Goal: Obtain resource: Download file/media

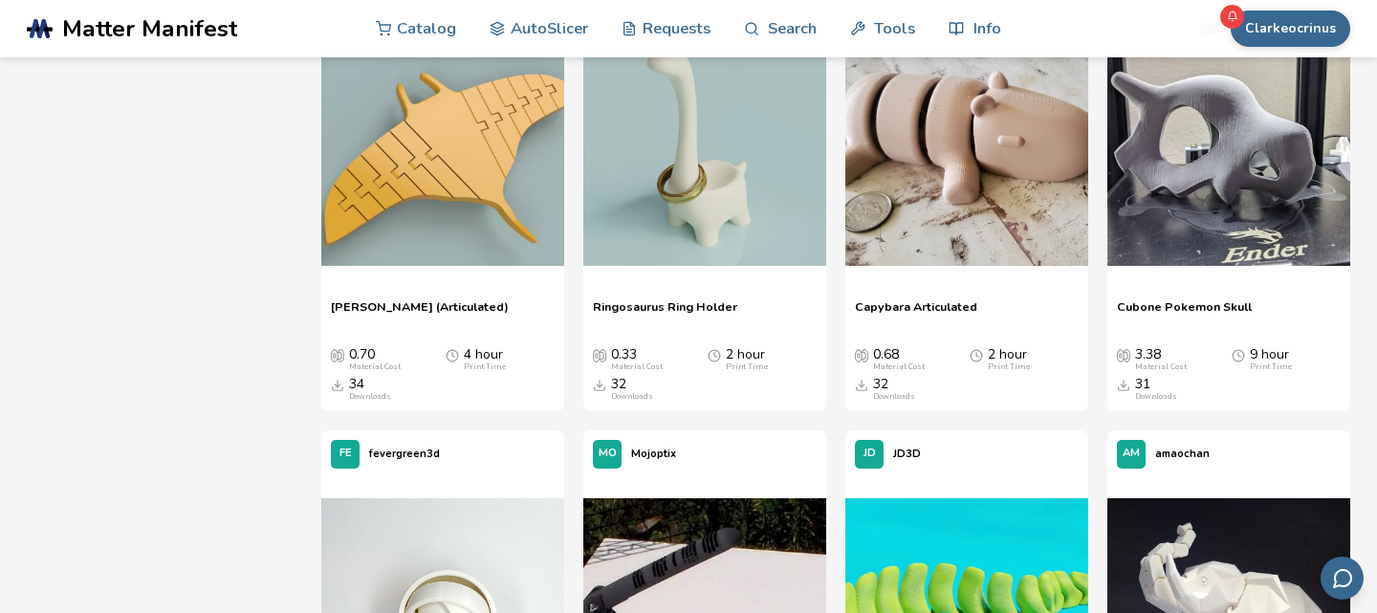
scroll to position [5114, 0]
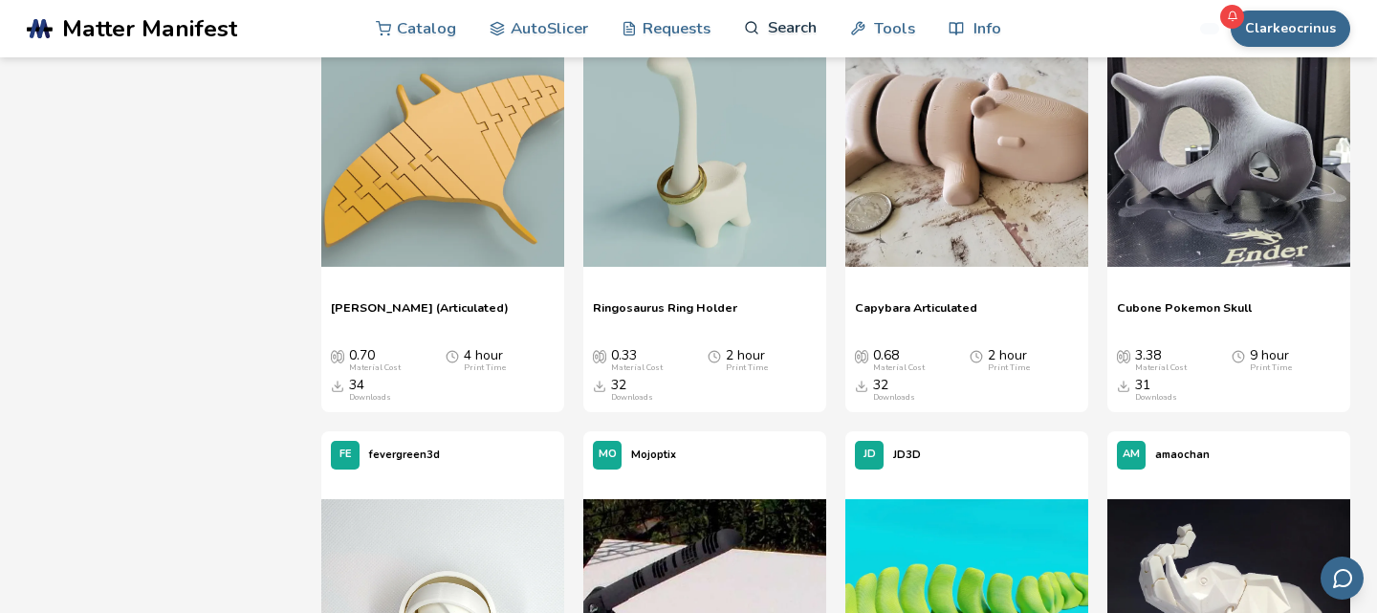
click at [773, 26] on link "Search" at bounding box center [780, 27] width 73 height 57
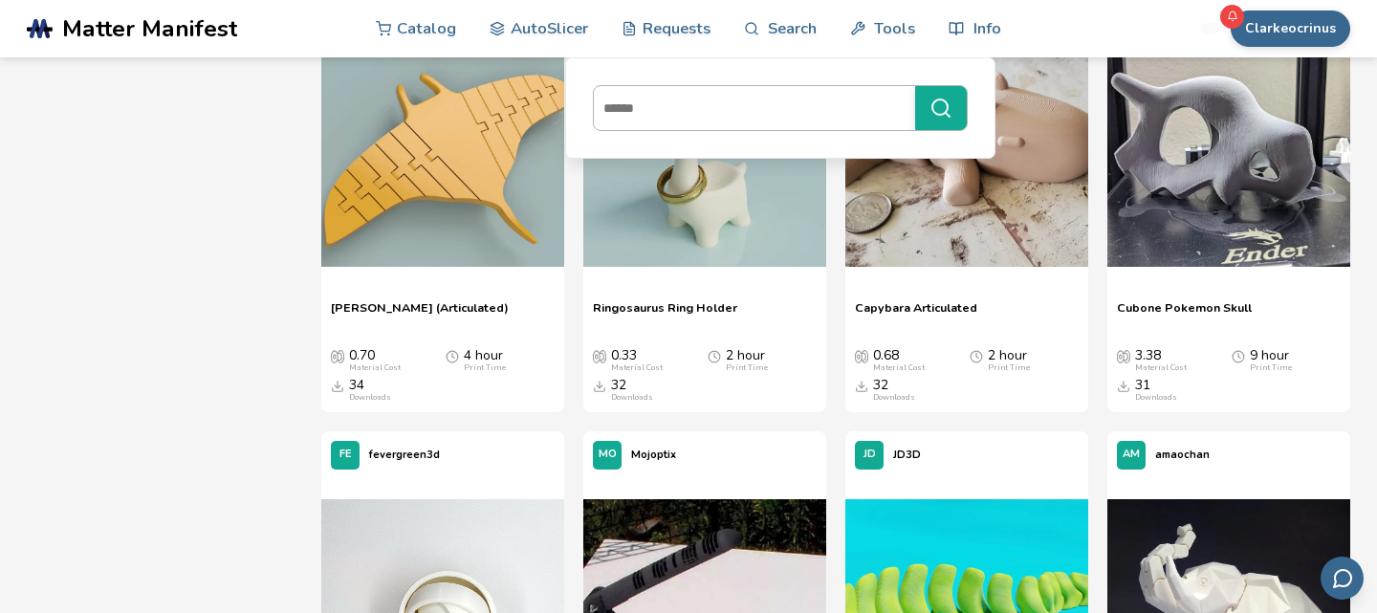
click at [729, 86] on div at bounding box center [780, 108] width 375 height 46
click at [729, 91] on input at bounding box center [750, 108] width 312 height 34
click at [915, 86] on button "******" at bounding box center [941, 108] width 52 height 44
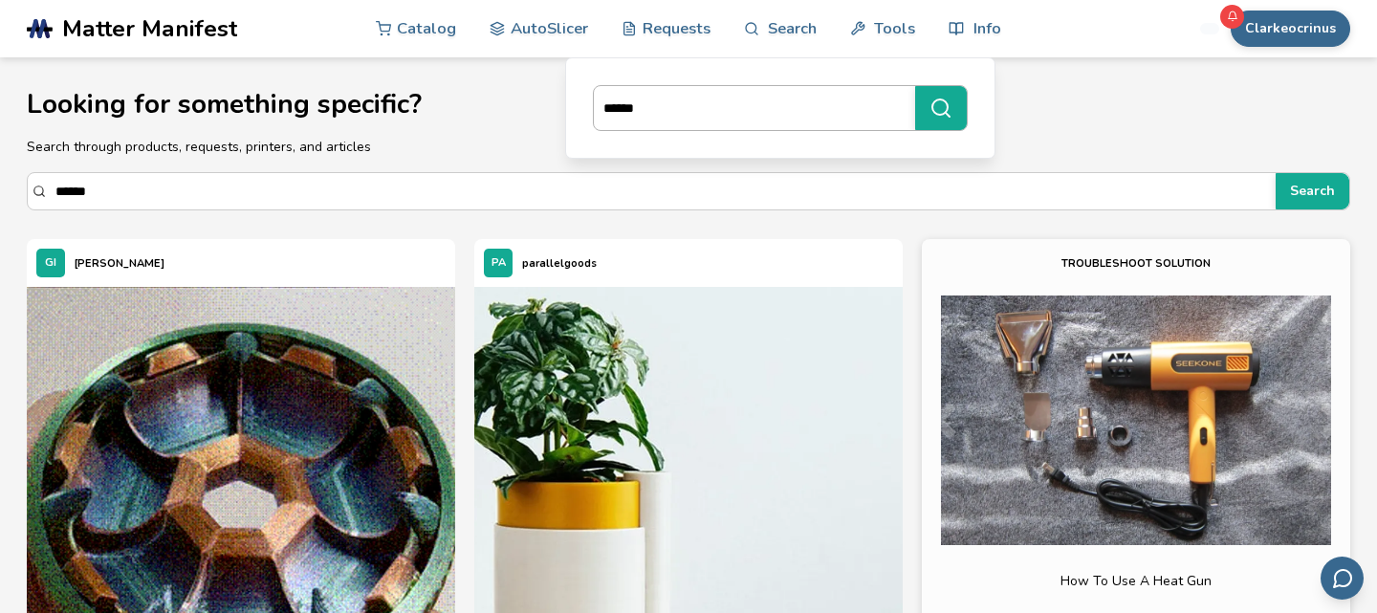
click at [844, 128] on div "******" at bounding box center [780, 108] width 375 height 46
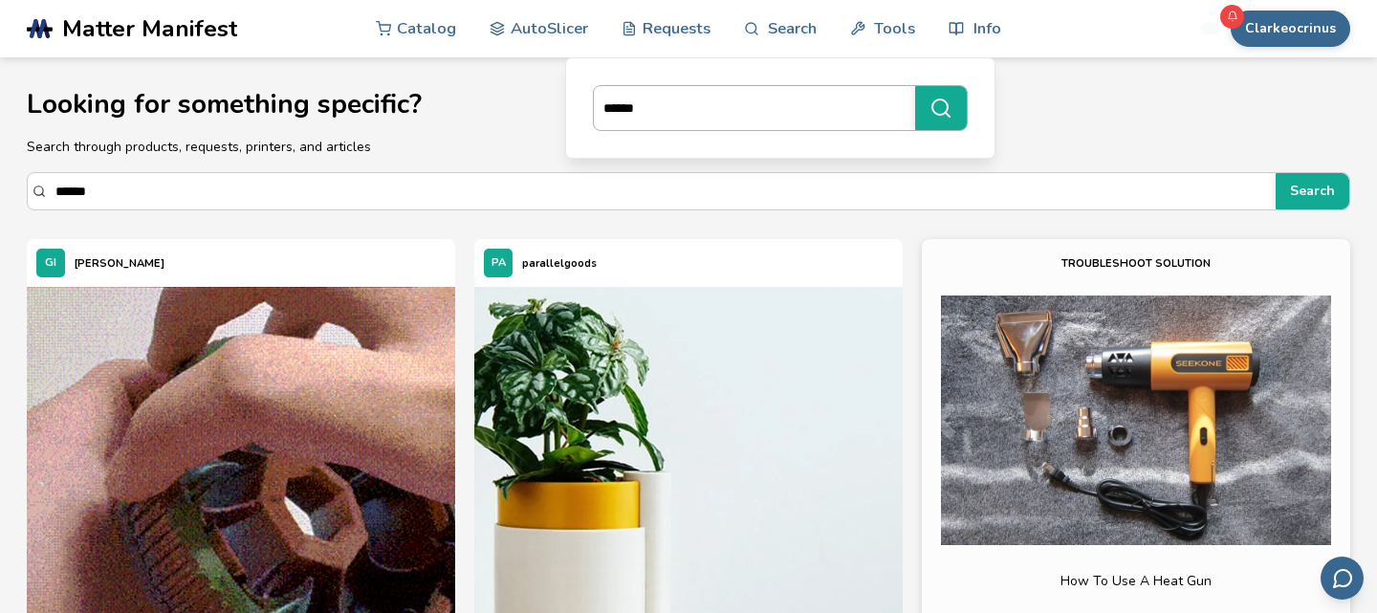
click at [844, 125] on input "******" at bounding box center [750, 108] width 312 height 34
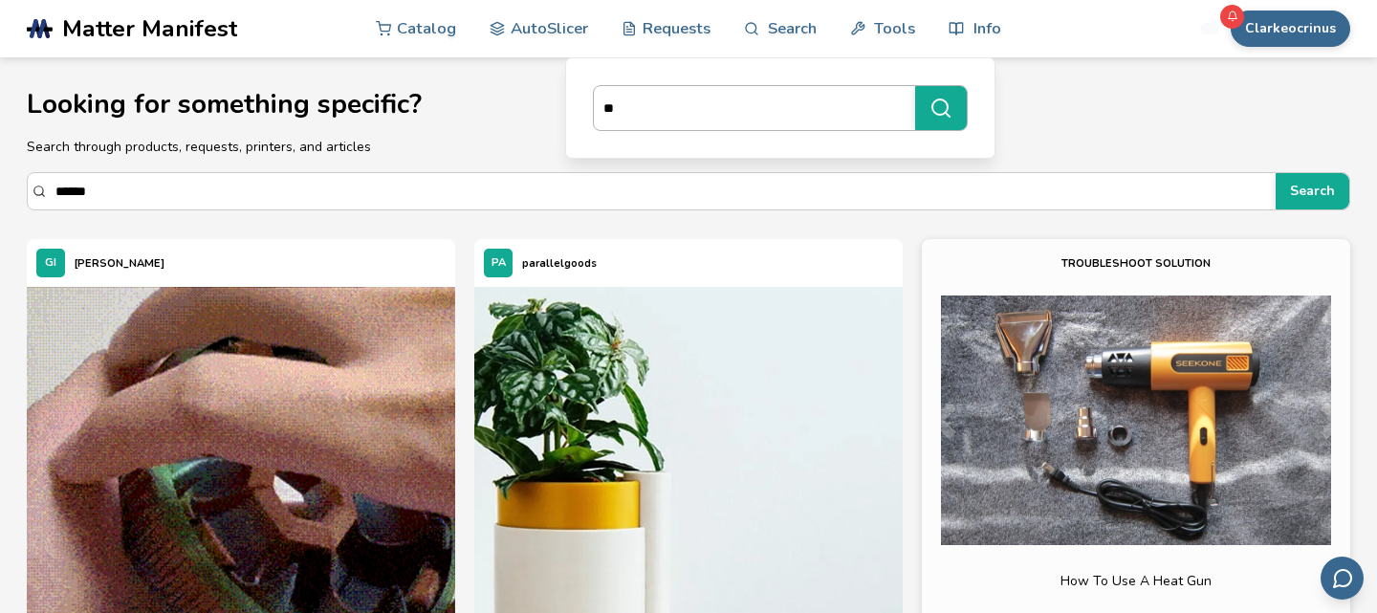
type input "*"
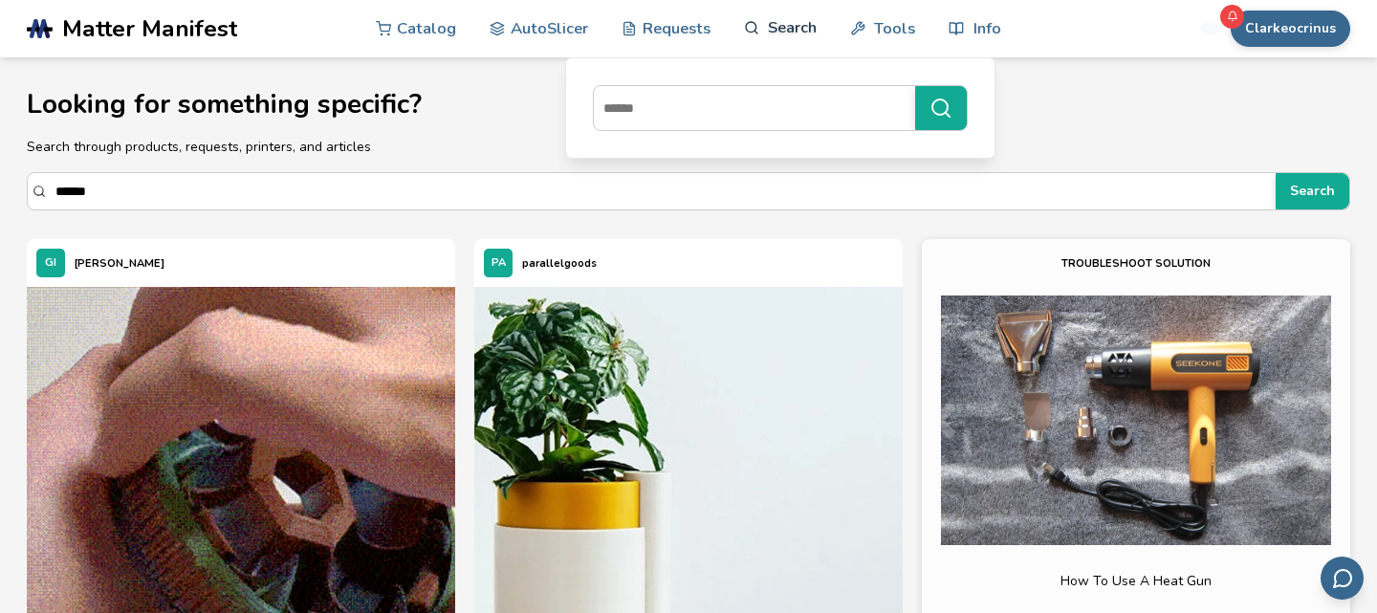
click at [782, 38] on link "Search" at bounding box center [780, 27] width 73 height 57
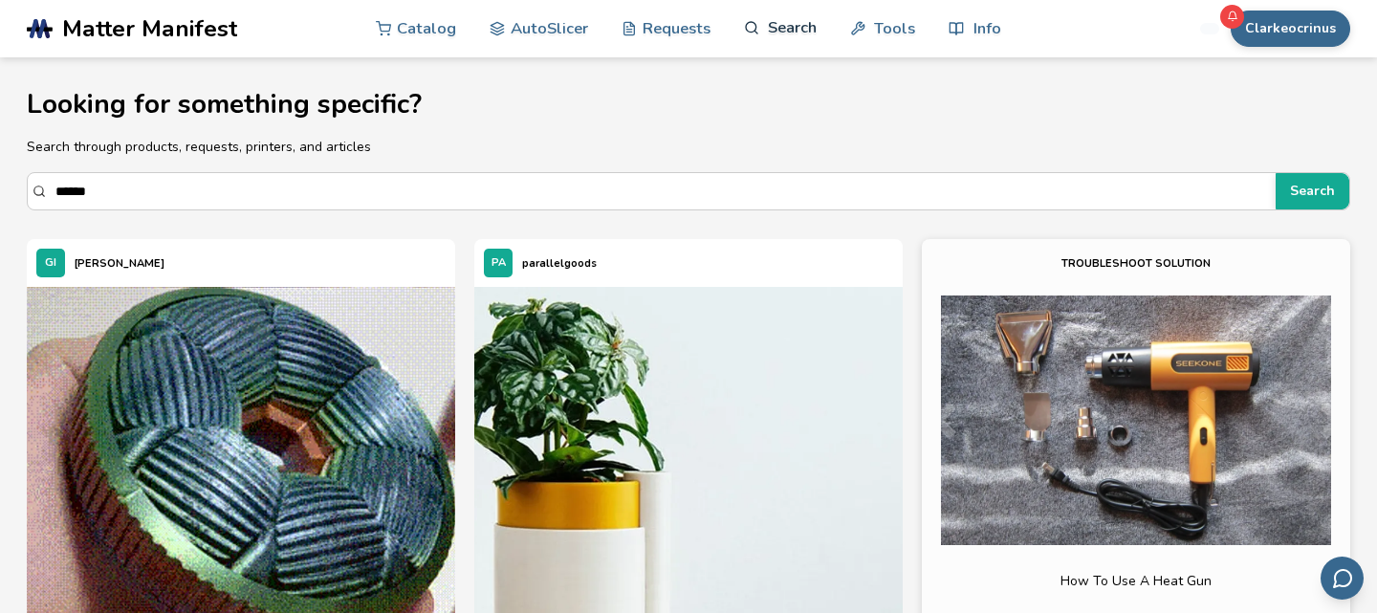
click at [781, 32] on link "Search" at bounding box center [780, 27] width 73 height 57
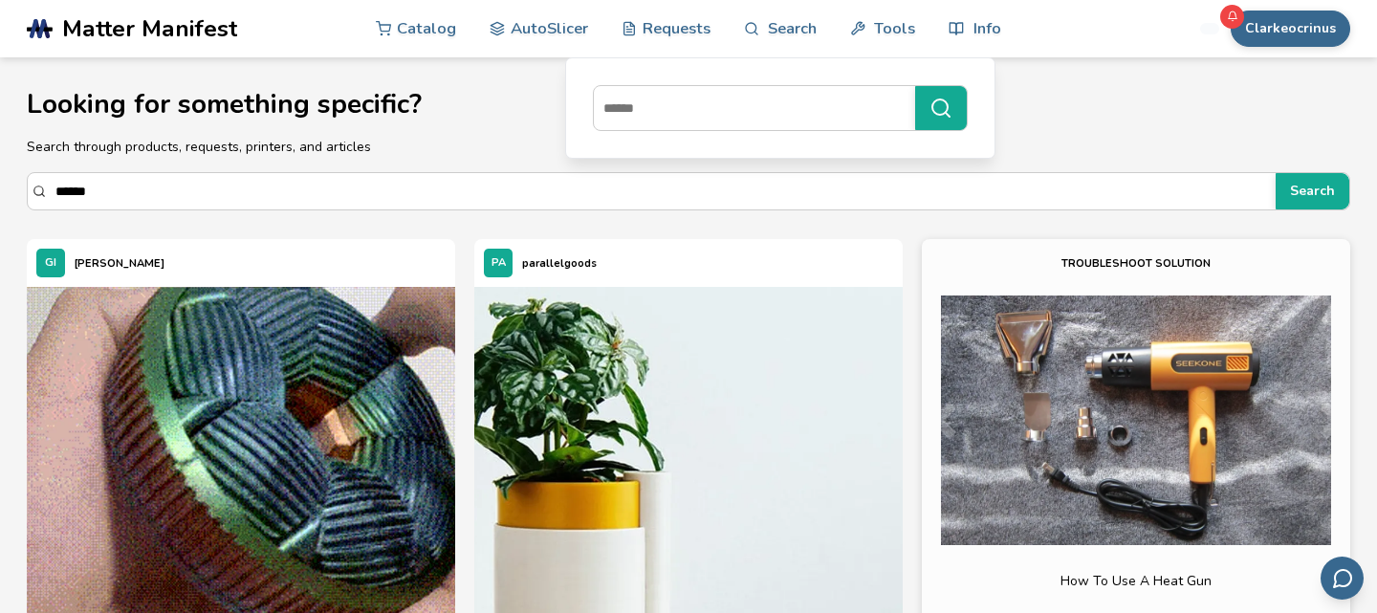
click at [201, 35] on span "Matter Manifest" at bounding box center [149, 28] width 175 height 27
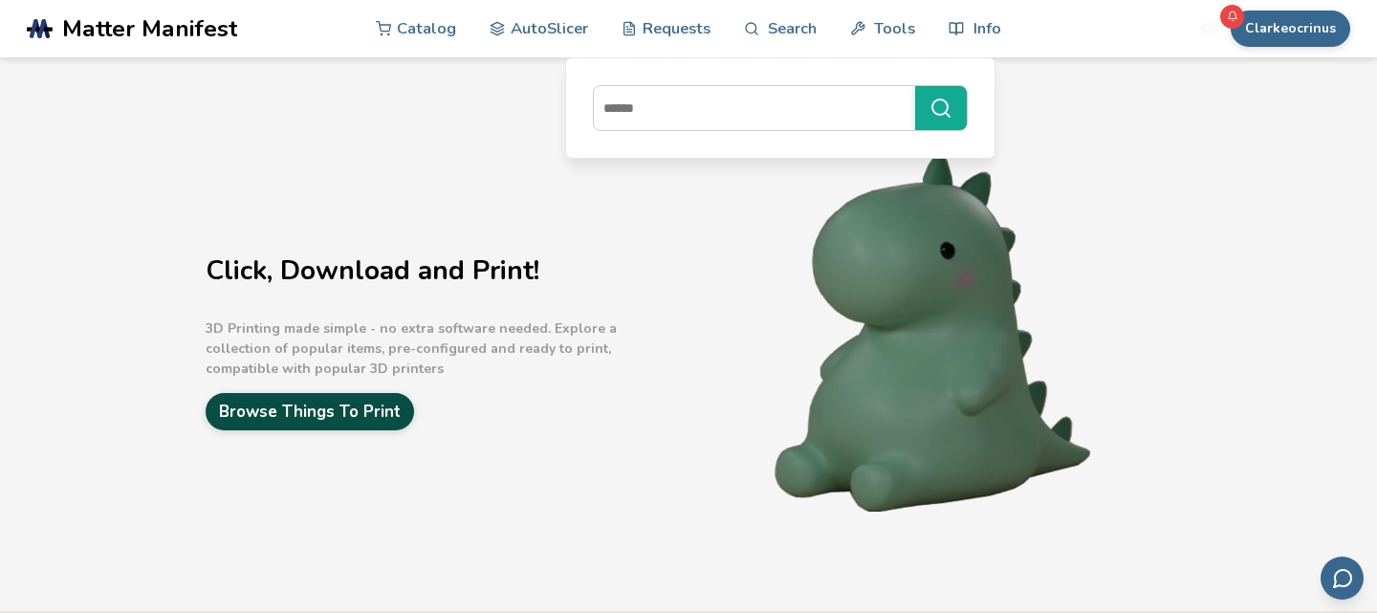
click at [346, 412] on link "Browse Things To Print" at bounding box center [310, 411] width 209 height 37
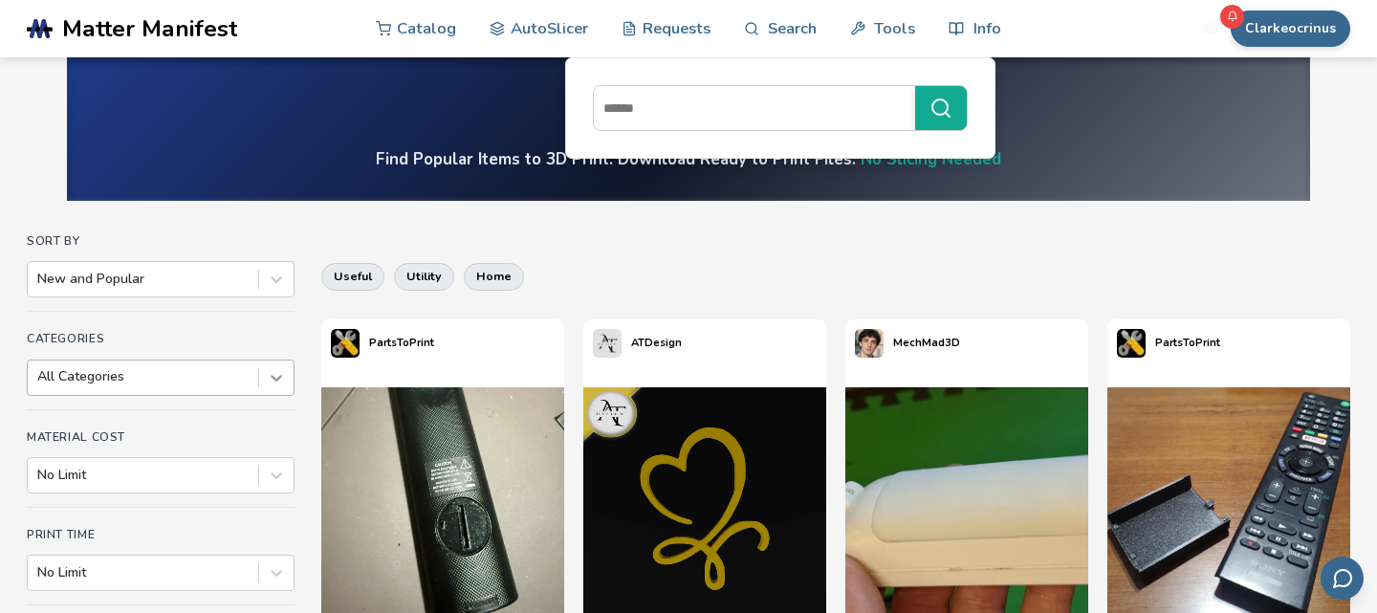
click at [271, 385] on div "Categories All Categories" at bounding box center [161, 370] width 268 height 77
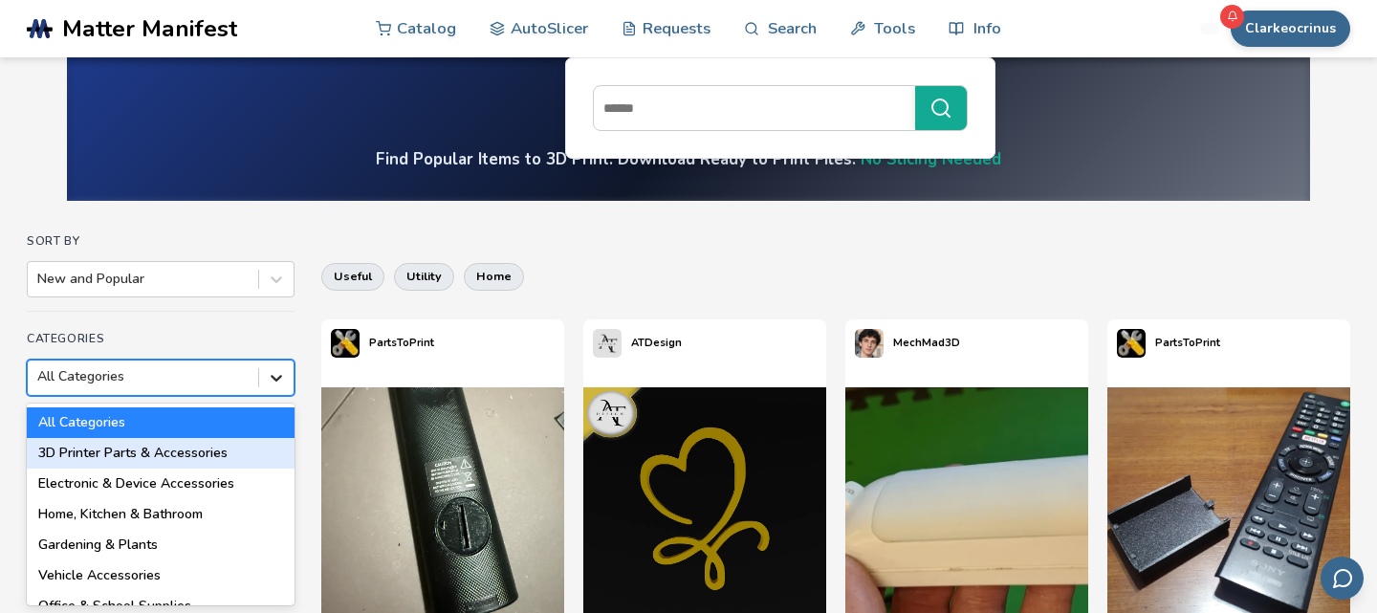
scroll to position [84, 0]
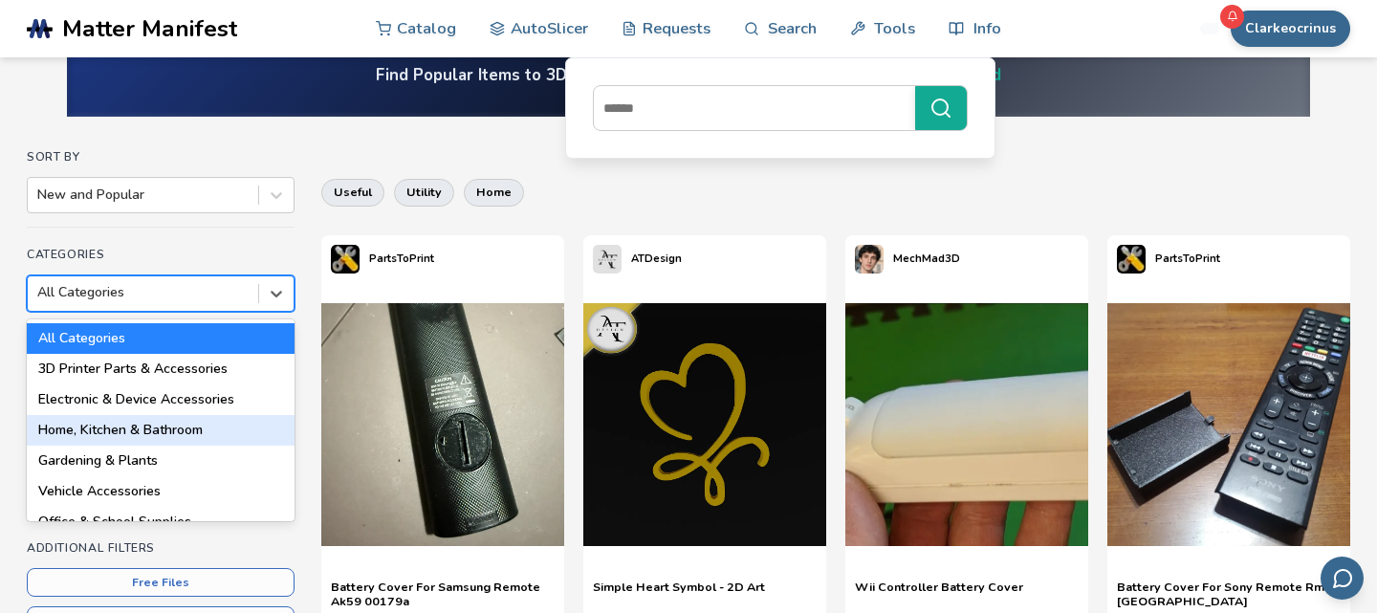
click at [234, 429] on div "Home, Kitchen & Bathroom" at bounding box center [161, 430] width 268 height 31
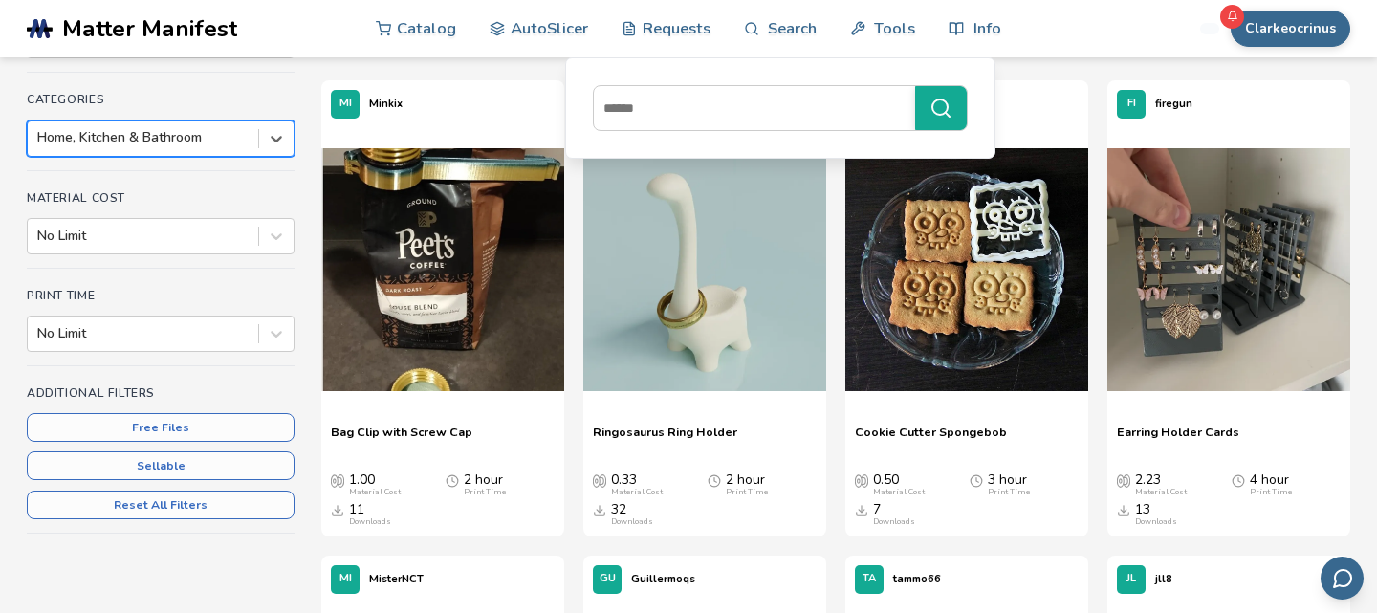
scroll to position [233, 0]
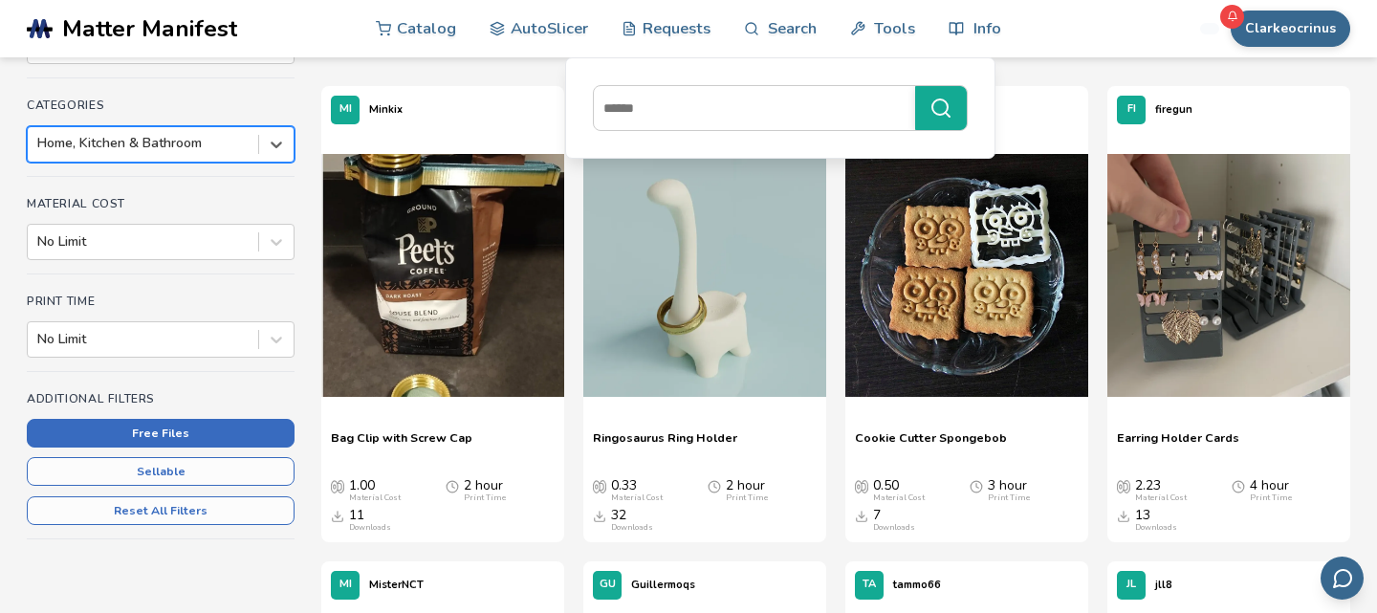
click at [182, 425] on button "Free Files" at bounding box center [161, 433] width 268 height 29
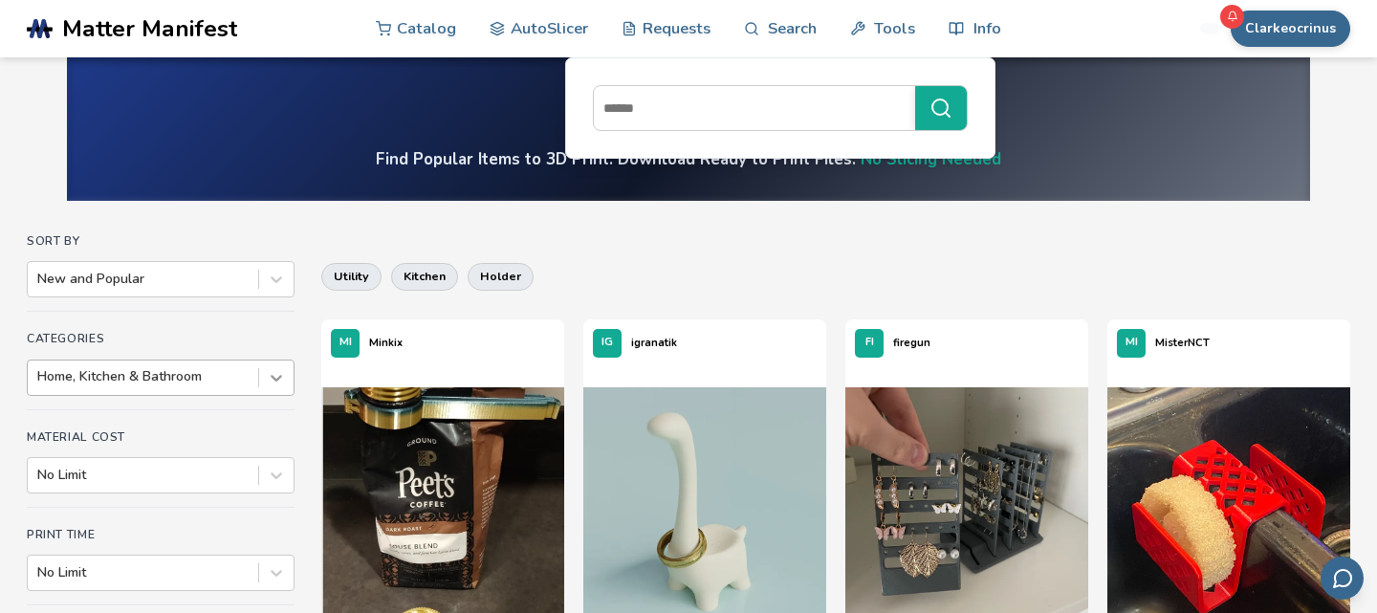
click at [269, 374] on div at bounding box center [276, 378] width 34 height 34
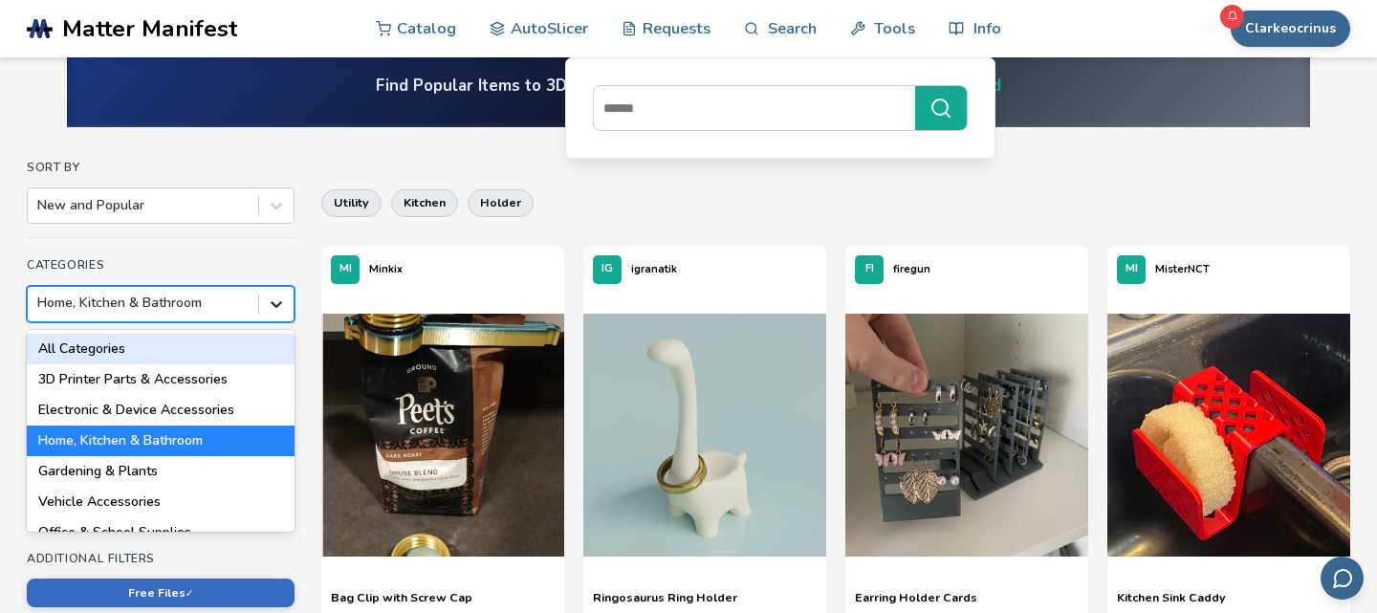
scroll to position [84, 0]
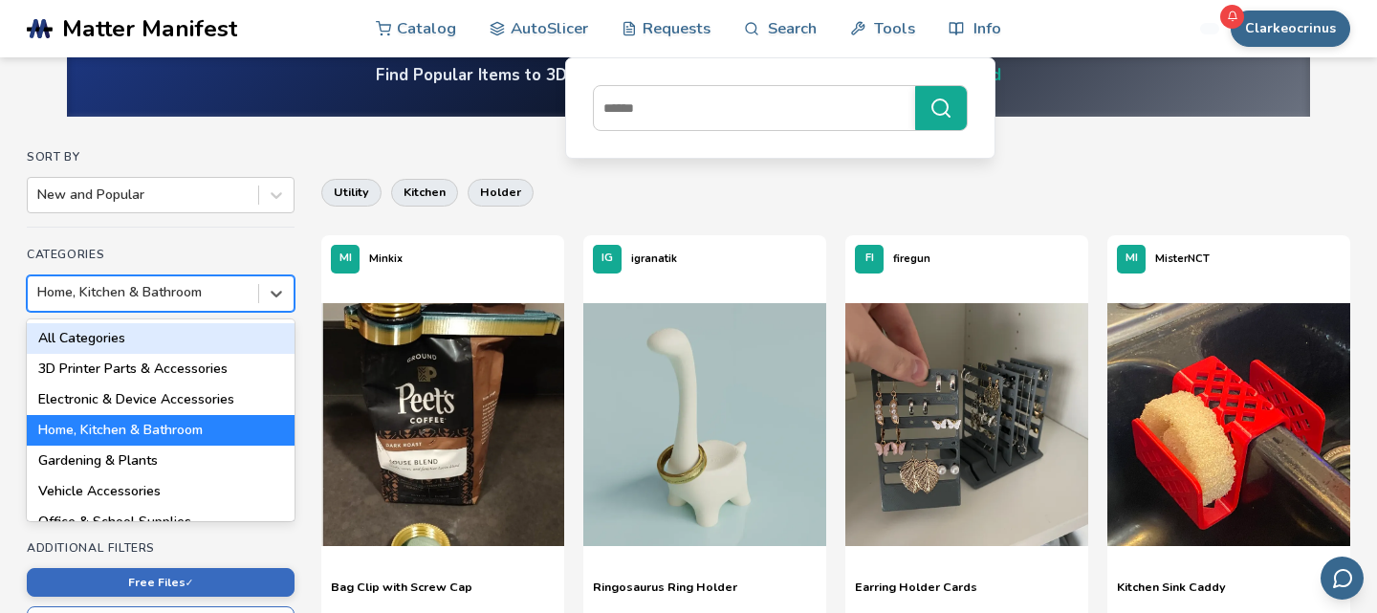
click at [250, 340] on div "All Categories" at bounding box center [161, 338] width 268 height 31
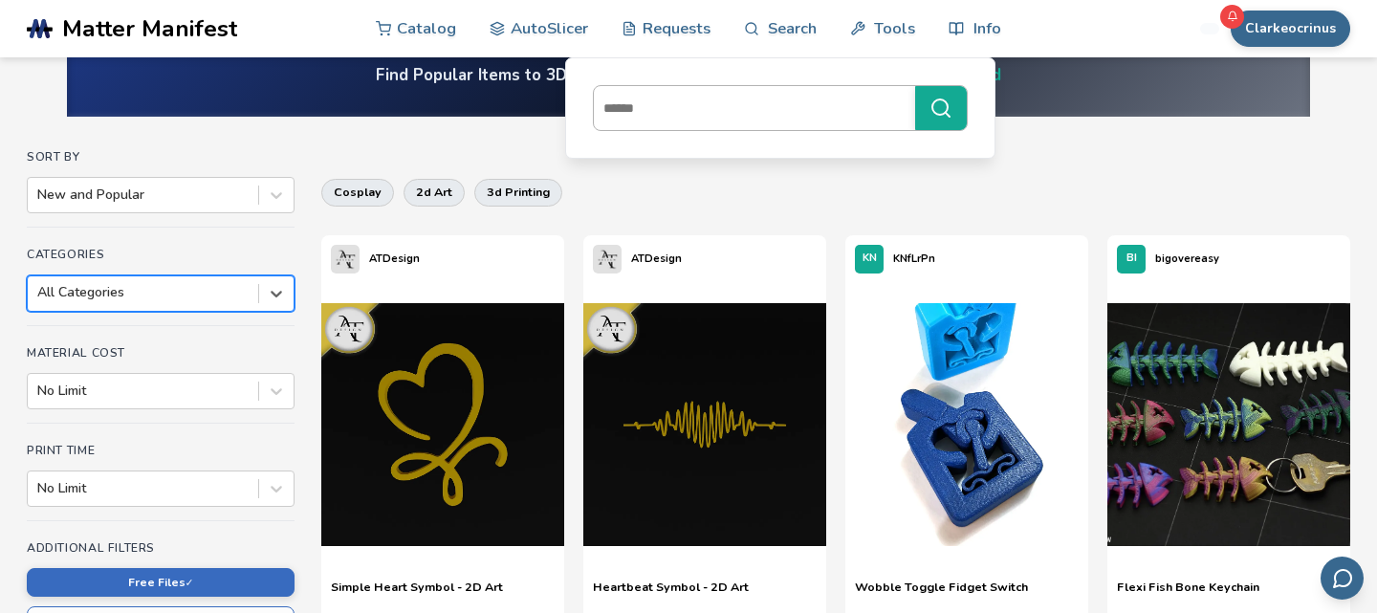
click at [625, 121] on input at bounding box center [750, 108] width 312 height 34
type input "******"
click at [915, 86] on button "******" at bounding box center [941, 108] width 52 height 44
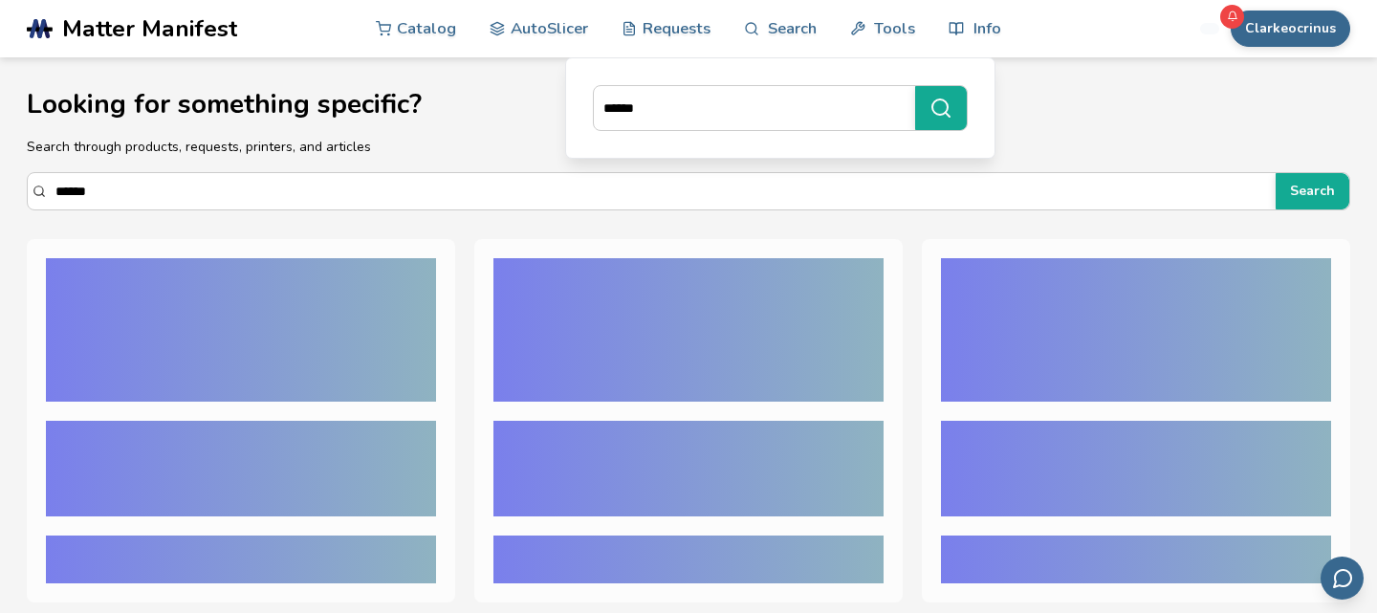
click at [1224, 100] on h1 "Looking for something specific?" at bounding box center [689, 105] width 1324 height 30
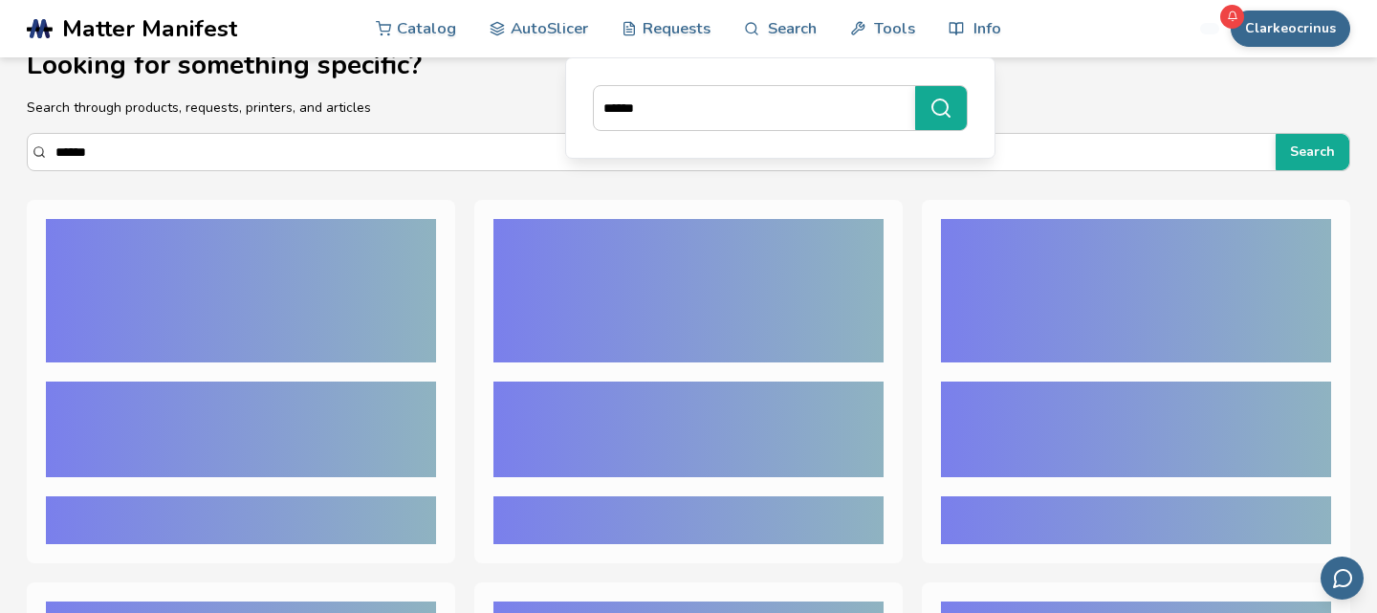
scroll to position [37, 0]
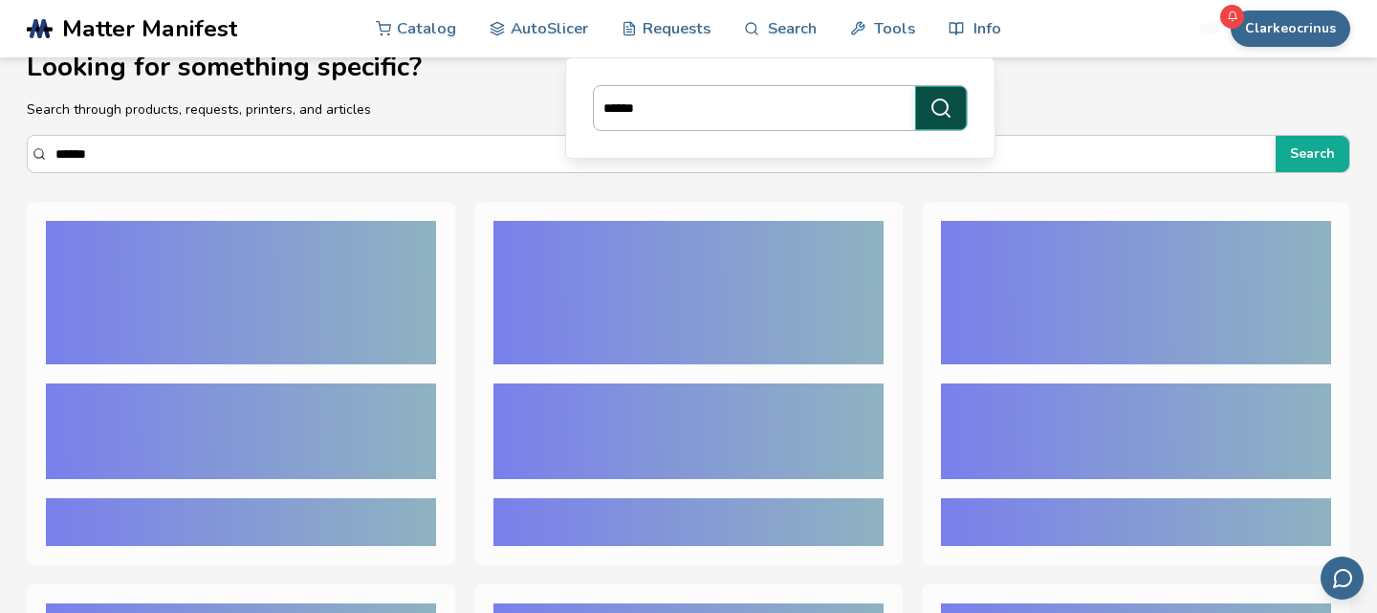
click at [942, 97] on icon "submit" at bounding box center [941, 108] width 23 height 23
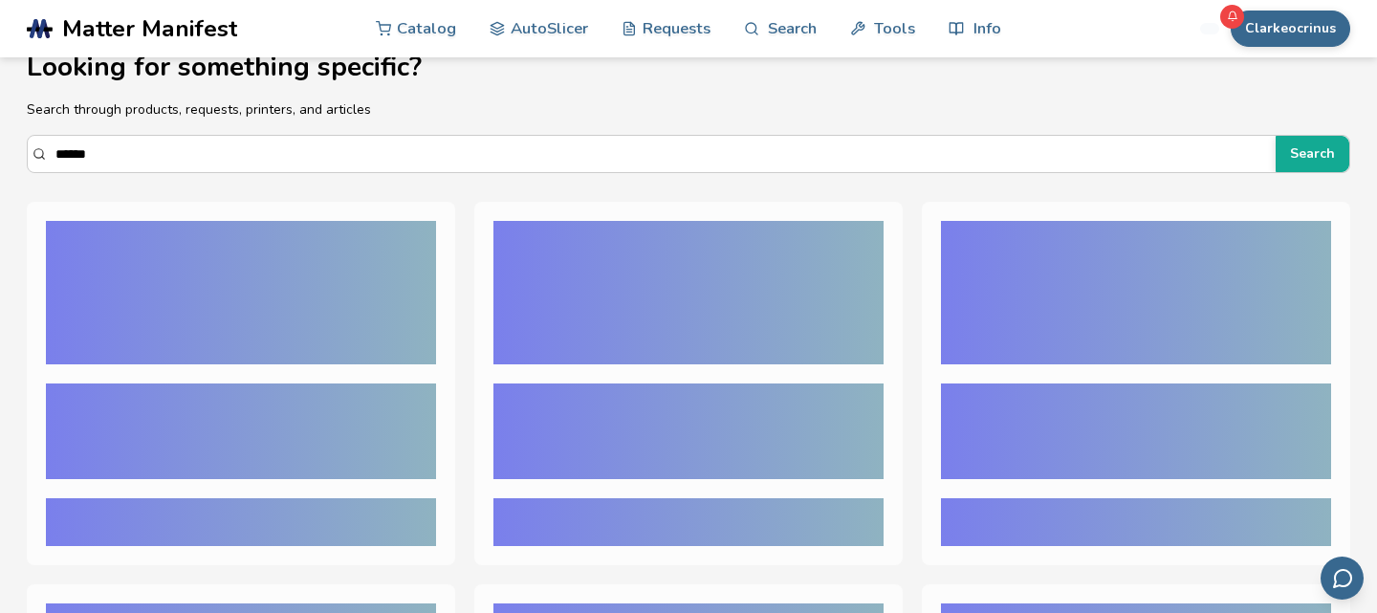
click at [288, 197] on section "Looking for something specific? Search through products, requests, printers, an…" at bounding box center [688, 491] width 1377 height 942
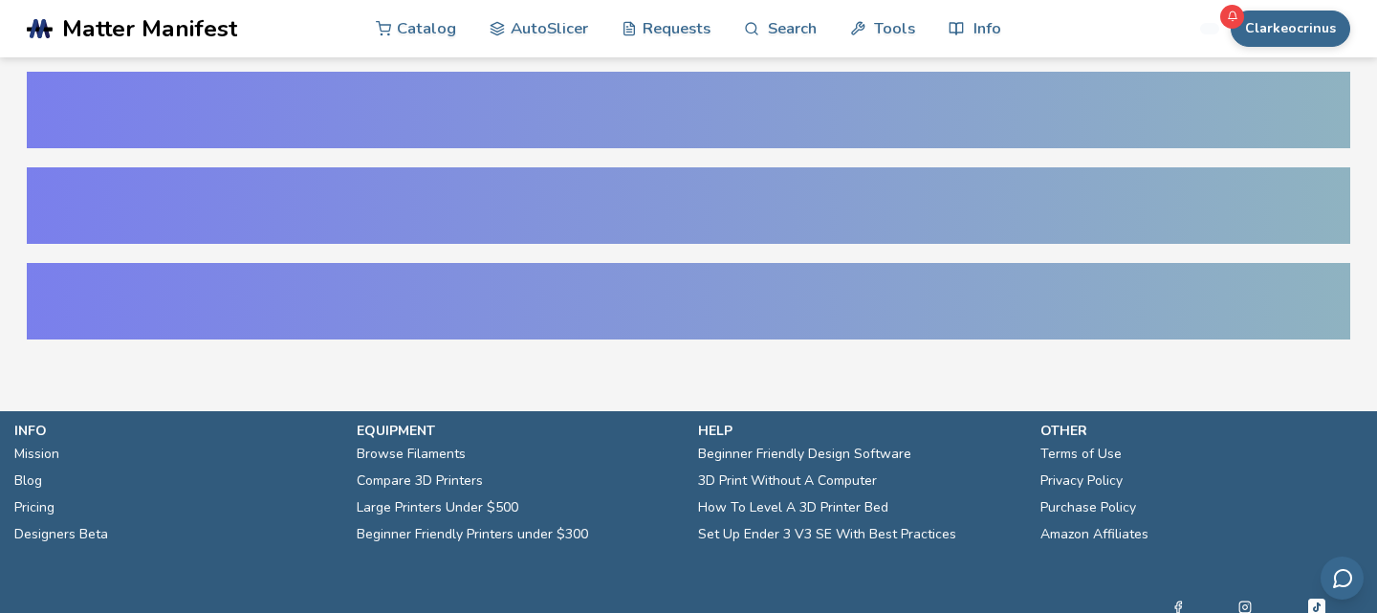
scroll to position [58, 0]
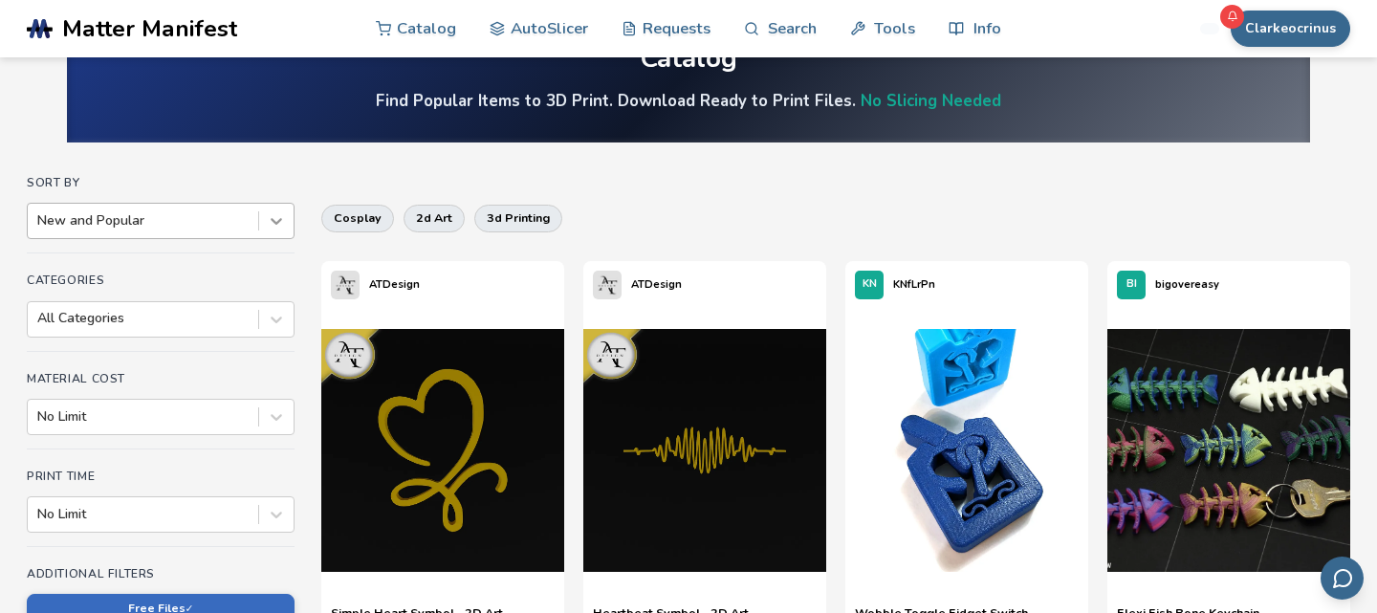
click at [290, 209] on div at bounding box center [276, 221] width 34 height 34
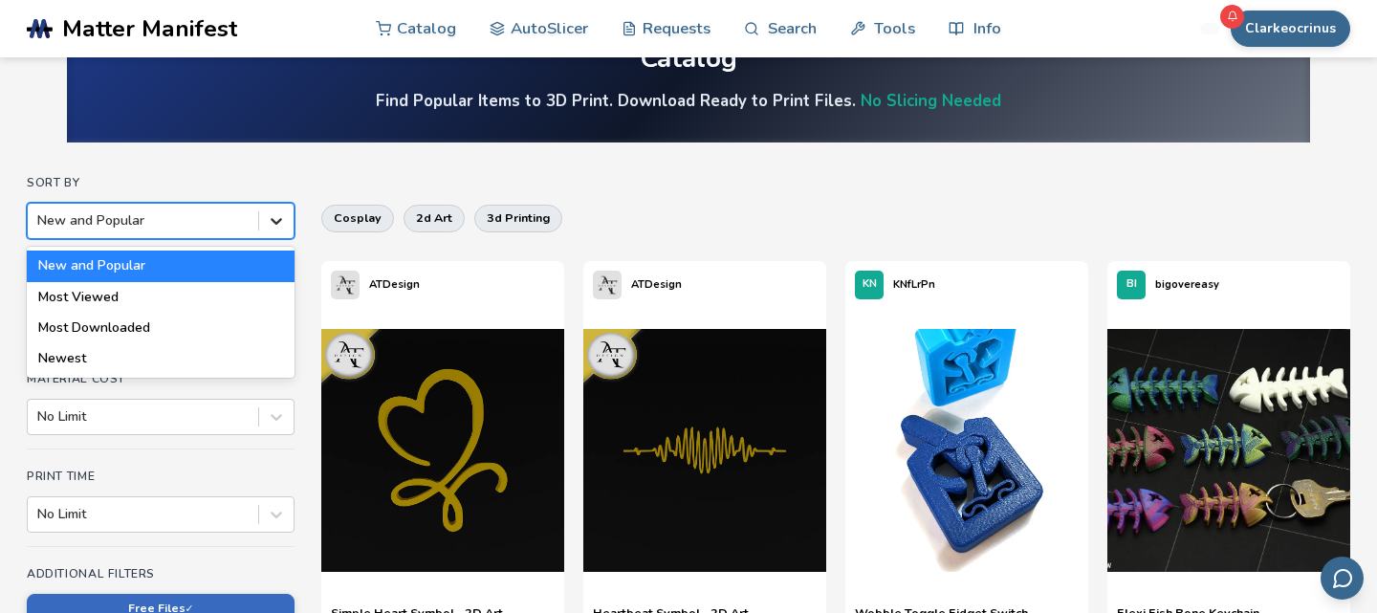
click at [290, 209] on div at bounding box center [276, 221] width 34 height 34
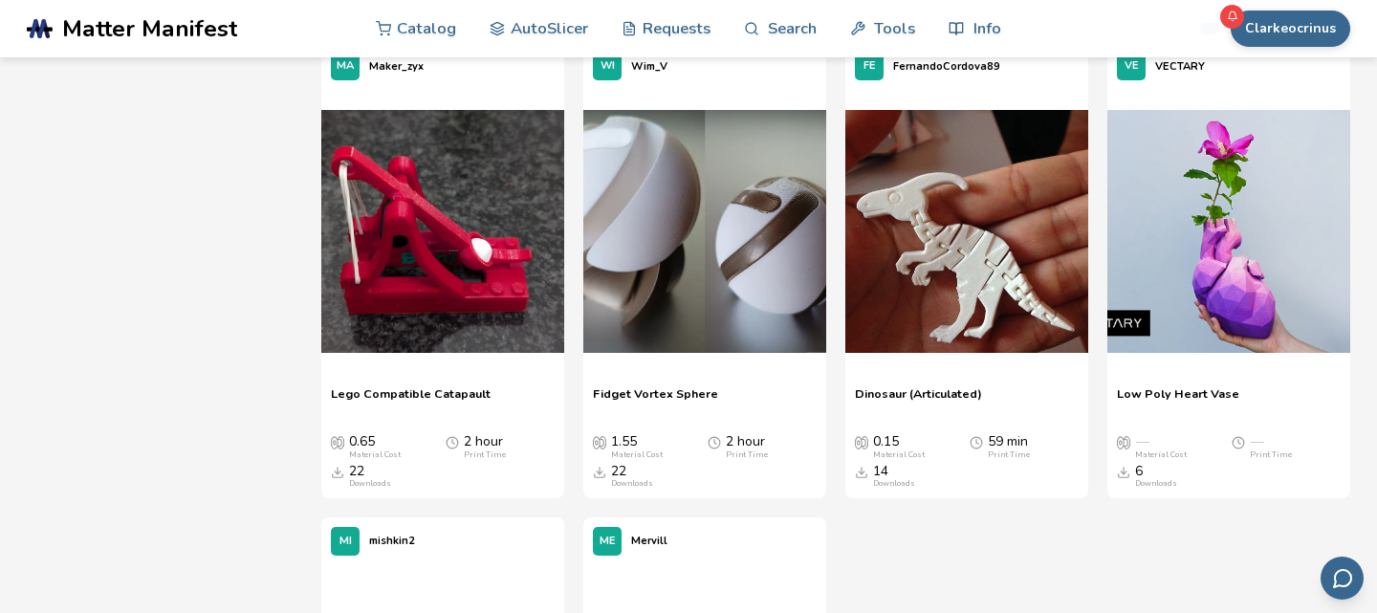
scroll to position [10260, 0]
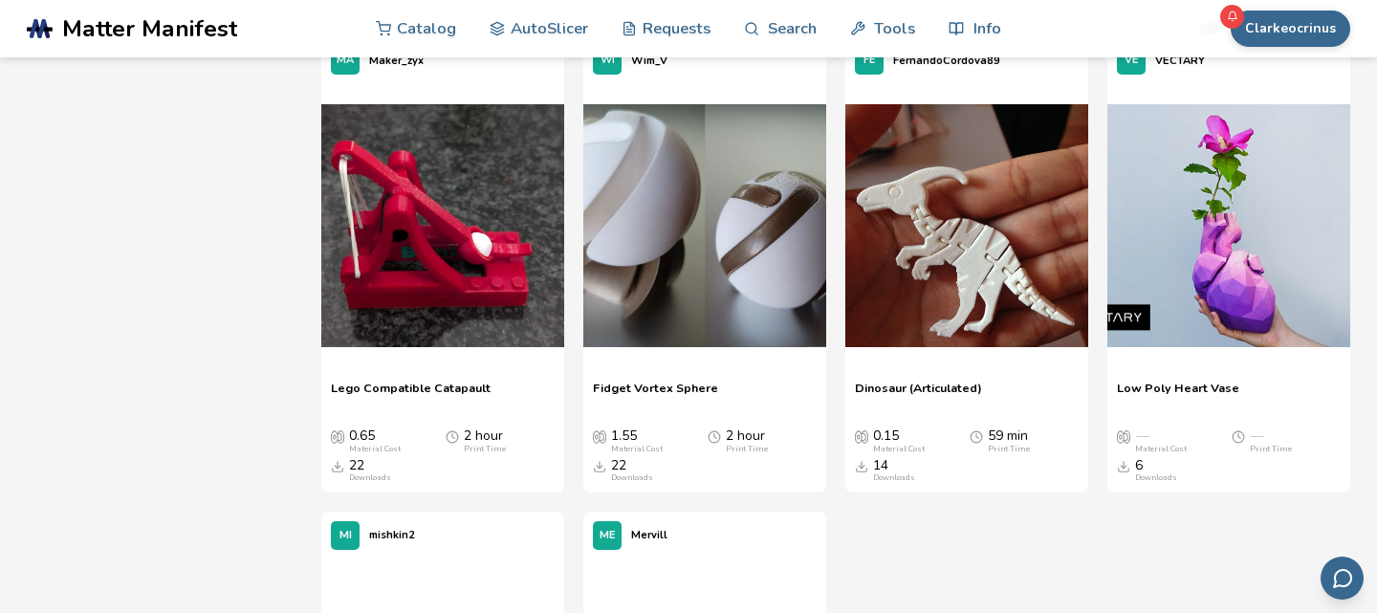
click at [1263, 381] on p "Low Poly Heart Vase" at bounding box center [1229, 395] width 224 height 29
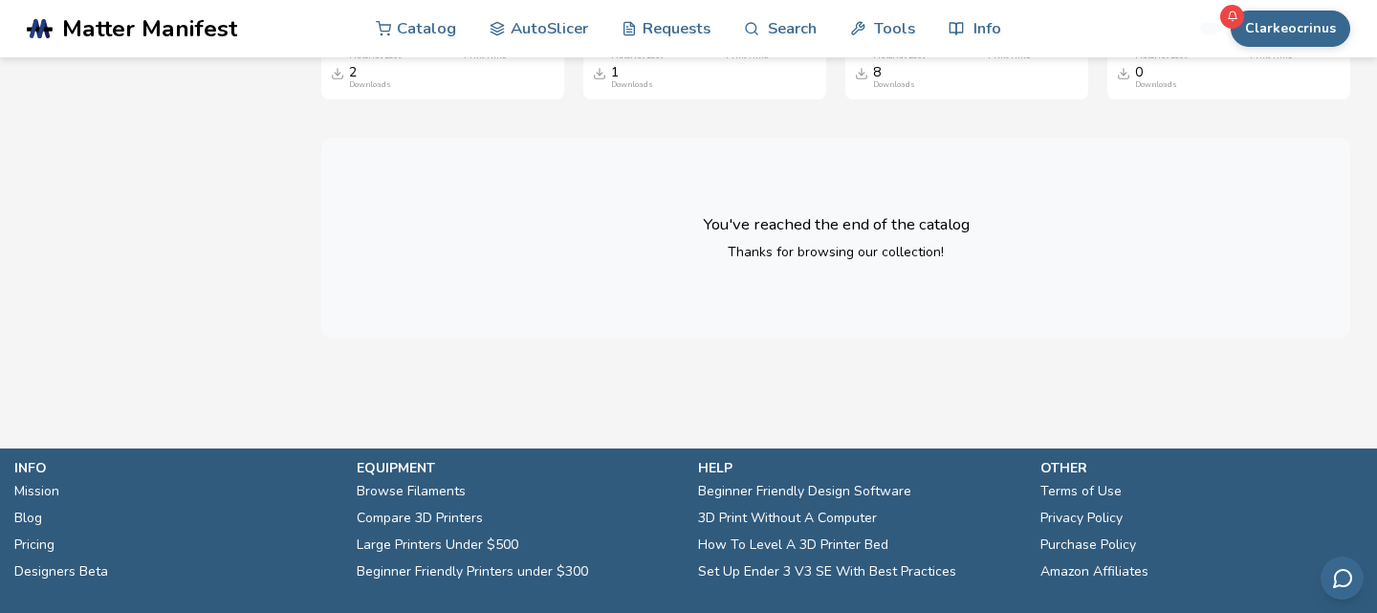
scroll to position [42963, 0]
